Goal: Find specific page/section: Find specific page/section

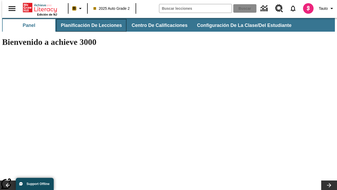
click at [88, 25] on button "Planificación de lecciones" at bounding box center [91, 25] width 70 height 13
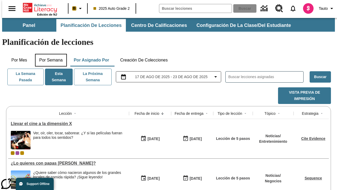
click at [49, 54] on button "Por semana" at bounding box center [51, 60] width 32 height 13
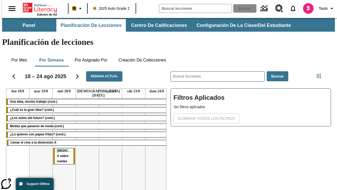
click at [155, 131] on tr "Una idea, mucho trabajo (cont.) ¿Cuál es la gran idea? (cont.) ¿Los autos del f…" at bounding box center [87, 155] width 162 height 114
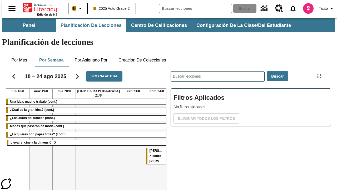
click at [153, 149] on span "Rayos X sobre ruedas" at bounding box center [163, 156] width 27 height 14
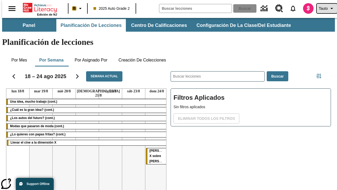
click at [324, 8] on span "Tauto" at bounding box center [323, 9] width 9 height 6
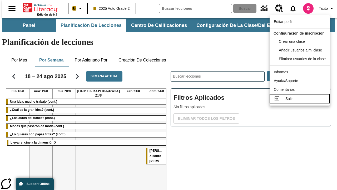
click at [301, 101] on div "Salir" at bounding box center [305, 99] width 40 height 6
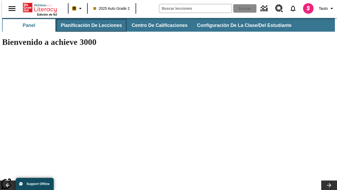
click at [88, 25] on button "Planificación de lecciones" at bounding box center [91, 25] width 70 height 13
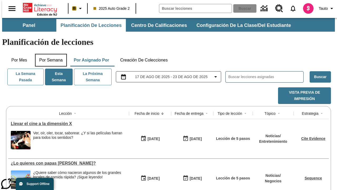
click at [49, 54] on button "Por semana" at bounding box center [51, 60] width 32 height 13
